Goal: Check status

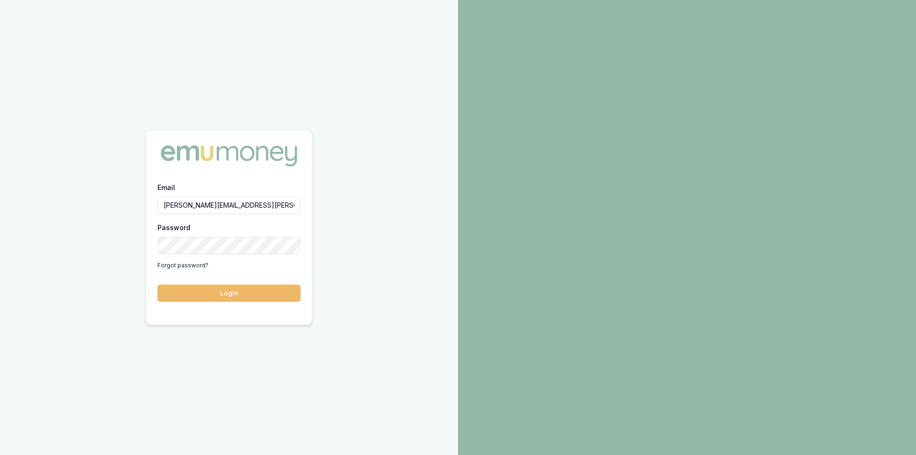
click at [228, 292] on button "Login" at bounding box center [228, 292] width 143 height 17
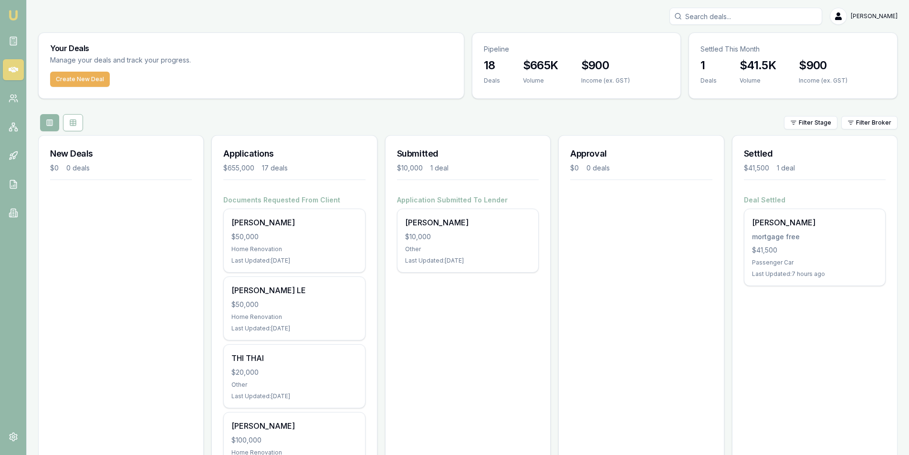
drag, startPoint x: 410, startPoint y: 351, endPoint x: 433, endPoint y: 323, distance: 35.2
